Goal: Contribute content: Add original content to the website for others to see

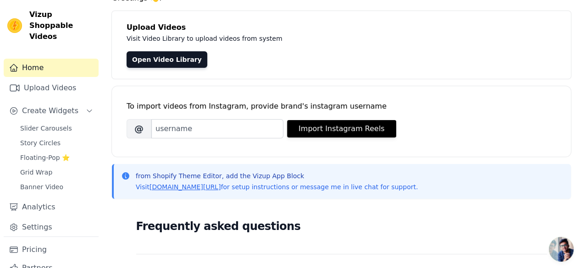
scroll to position [46, 0]
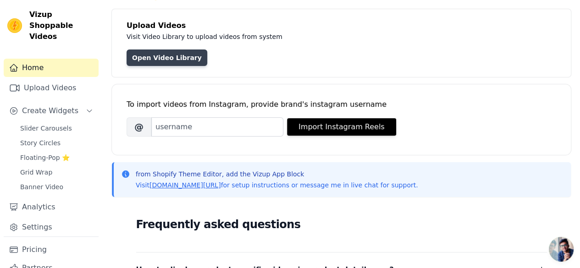
click at [158, 59] on link "Open Video Library" at bounding box center [167, 58] width 81 height 17
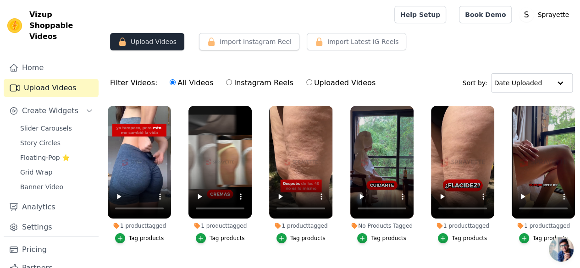
click at [126, 43] on icon "button" at bounding box center [122, 41] width 9 height 9
click at [152, 38] on button "Upload Videos" at bounding box center [147, 41] width 74 height 17
click at [153, 39] on button "Upload Videos" at bounding box center [147, 41] width 74 height 17
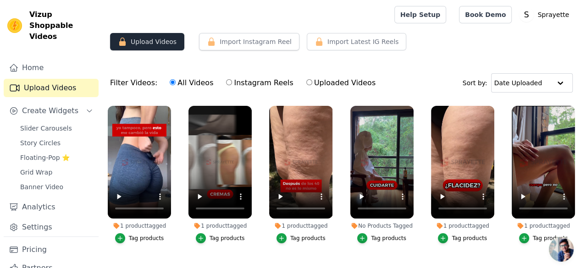
click at [153, 39] on button "Upload Videos" at bounding box center [147, 41] width 74 height 17
click at [154, 39] on button "Upload Videos" at bounding box center [147, 41] width 74 height 17
click at [155, 38] on button "Upload Videos" at bounding box center [147, 41] width 74 height 17
click at [156, 39] on button "Upload Videos" at bounding box center [147, 41] width 74 height 17
click at [153, 37] on button "Upload Videos" at bounding box center [147, 41] width 74 height 17
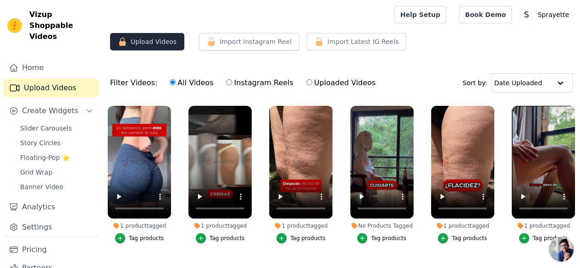
click at [122, 41] on icon "button" at bounding box center [122, 42] width 6 height 8
click at [142, 39] on button "Upload Videos" at bounding box center [147, 41] width 74 height 17
click at [144, 40] on button "Upload Videos" at bounding box center [147, 41] width 74 height 17
click at [144, 39] on button "Upload Videos" at bounding box center [147, 41] width 74 height 17
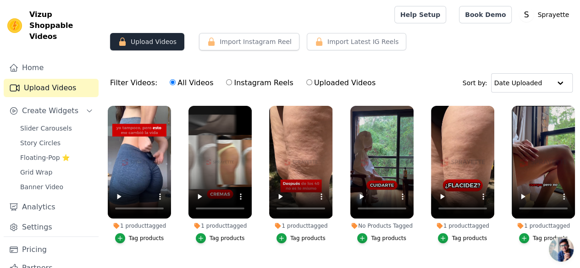
click at [144, 39] on button "Upload Videos" at bounding box center [147, 41] width 74 height 17
click at [141, 34] on button "Upload Videos" at bounding box center [147, 41] width 74 height 17
